Goal: Task Accomplishment & Management: Manage account settings

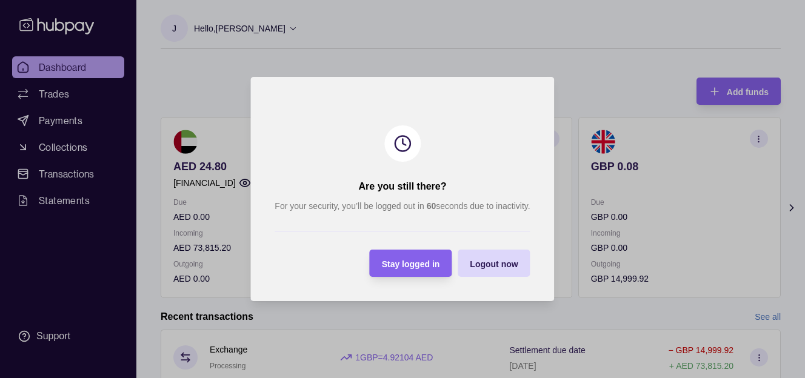
scroll to position [58, 0]
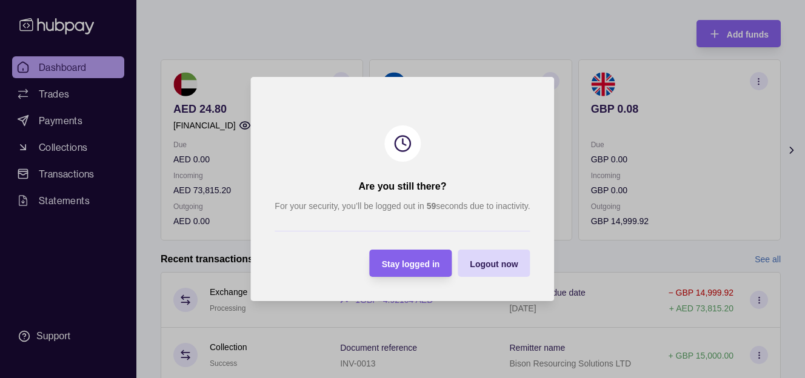
click at [418, 262] on span "Stay logged in" at bounding box center [411, 264] width 58 height 10
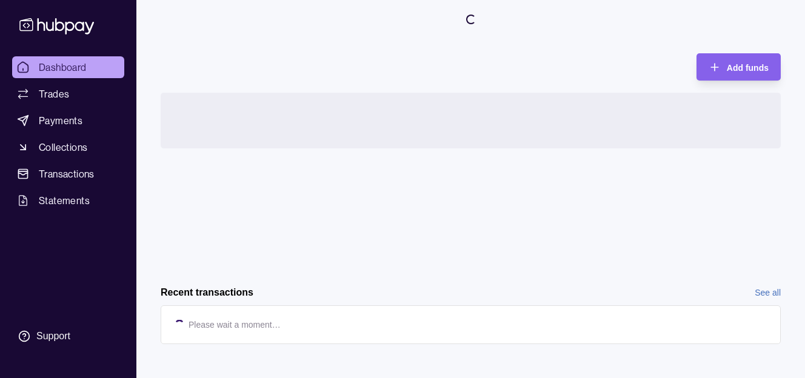
scroll to position [48, 0]
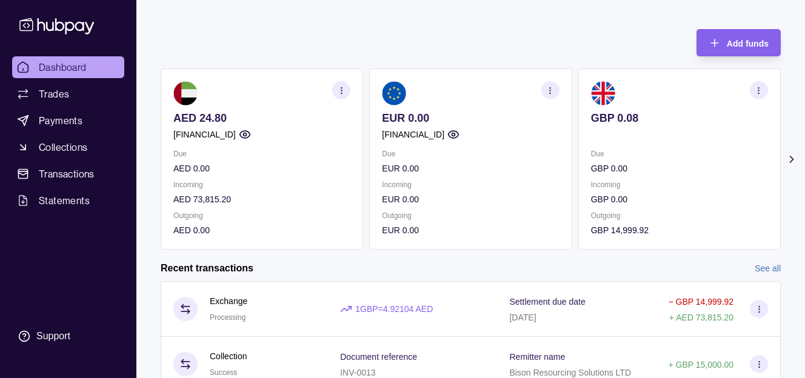
click at [310, 50] on div "Add funds AED 24.80 [FINANCIAL_ID] Due AED 0.00 Incoming AED 73,815.20 Outgoing…" at bounding box center [471, 133] width 620 height 233
